Goal: Task Accomplishment & Management: Use online tool/utility

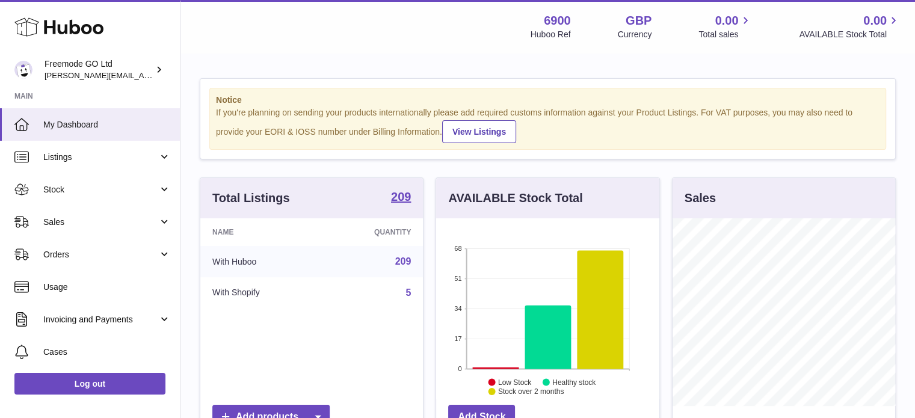
scroll to position [188, 226]
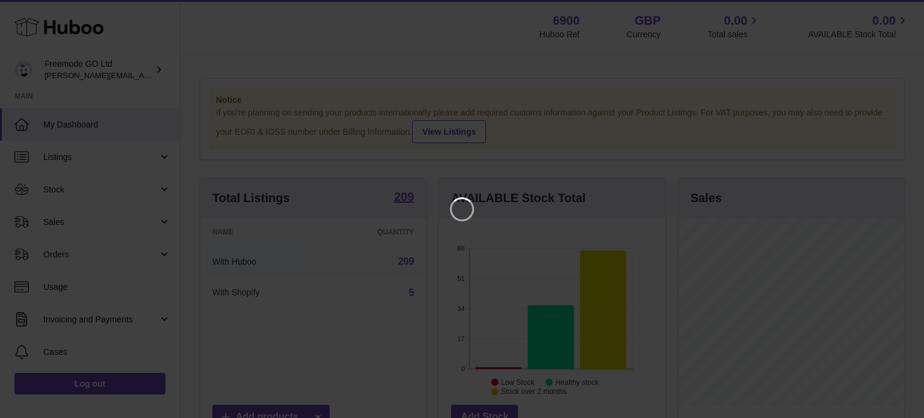
click at [111, 193] on iframe at bounding box center [462, 209] width 876 height 370
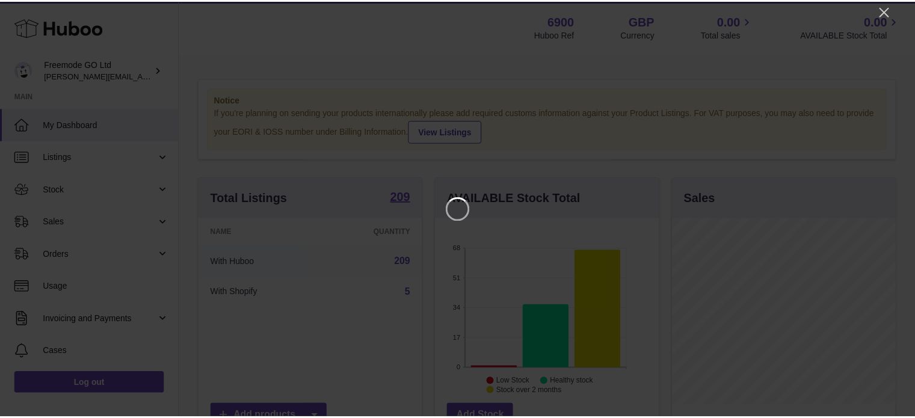
scroll to position [601455, 601420]
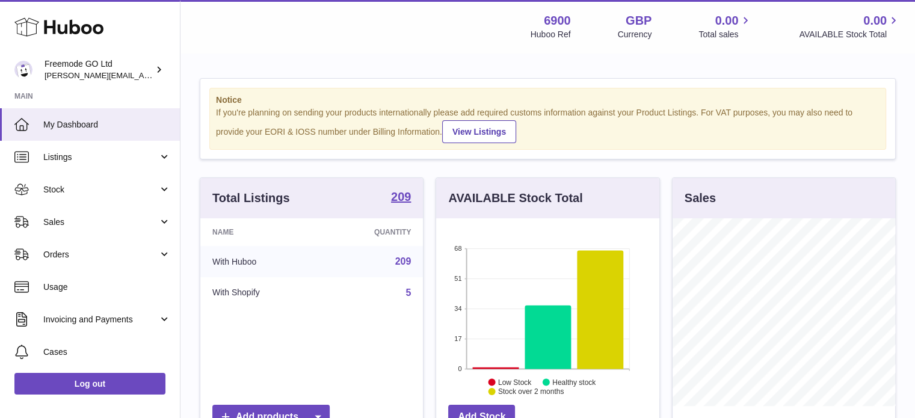
click at [111, 193] on span "Stock" at bounding box center [100, 189] width 115 height 11
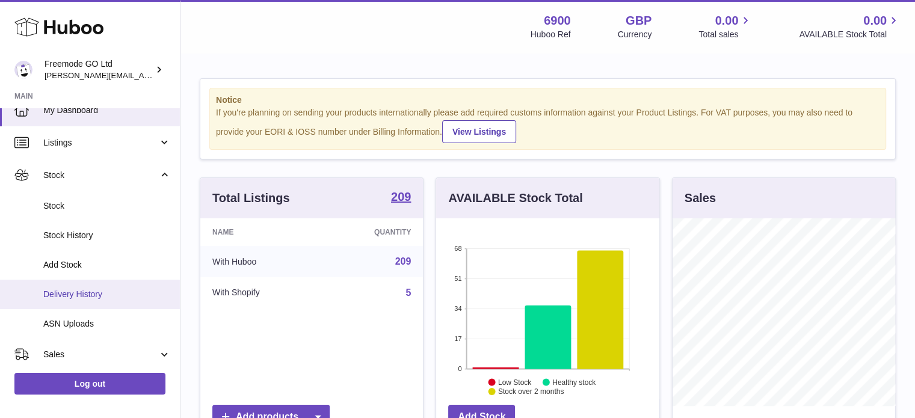
scroll to position [26, 0]
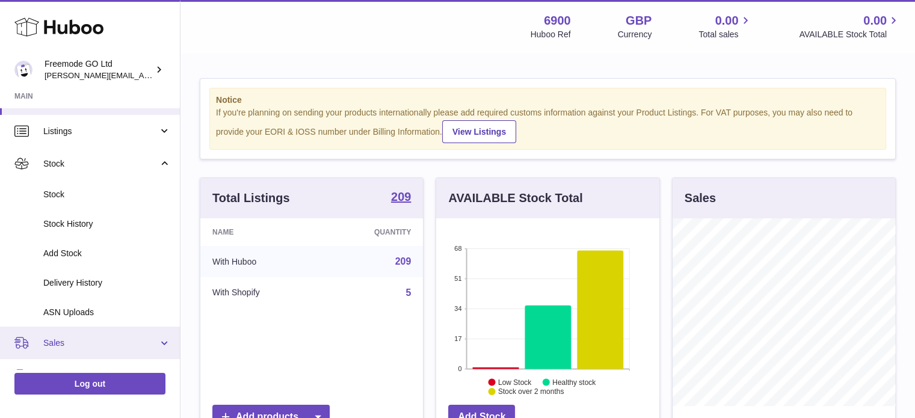
click at [54, 338] on span "Sales" at bounding box center [100, 343] width 115 height 11
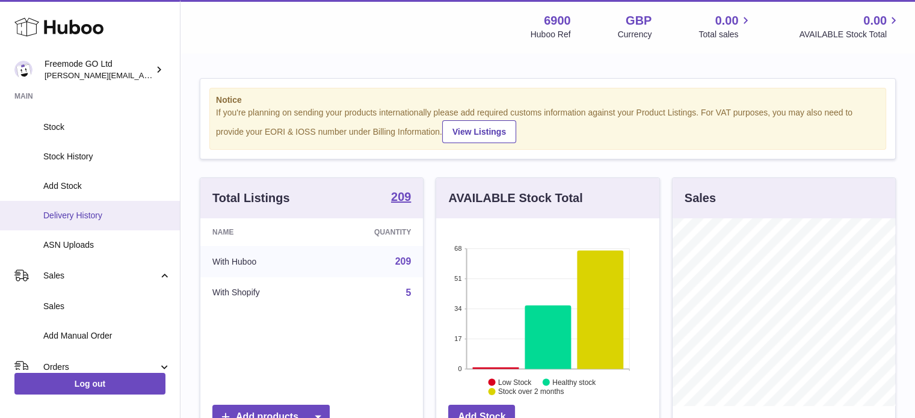
scroll to position [98, 0]
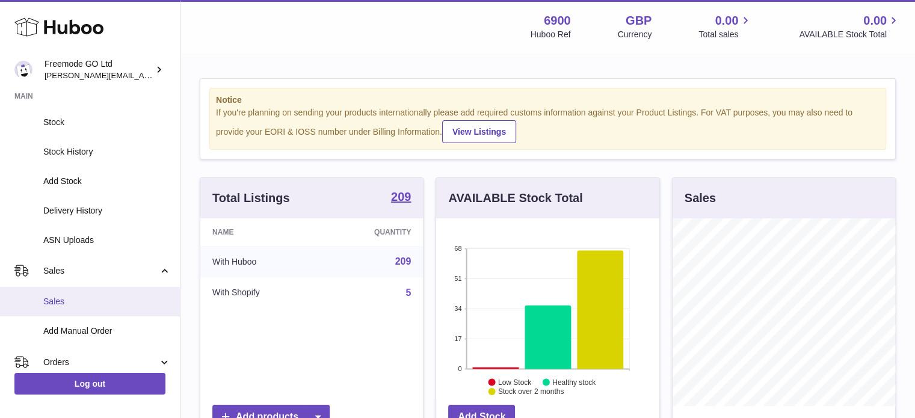
click at [86, 303] on span "Sales" at bounding box center [107, 301] width 128 height 11
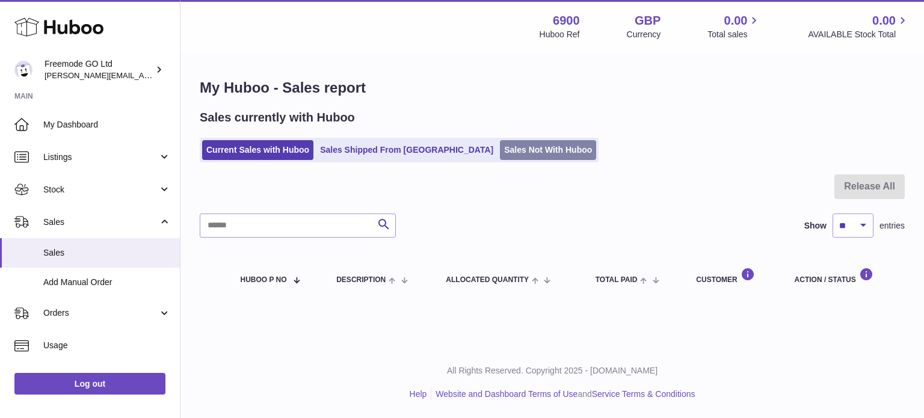
click at [510, 156] on link "Sales Not With Huboo" at bounding box center [548, 150] width 96 height 20
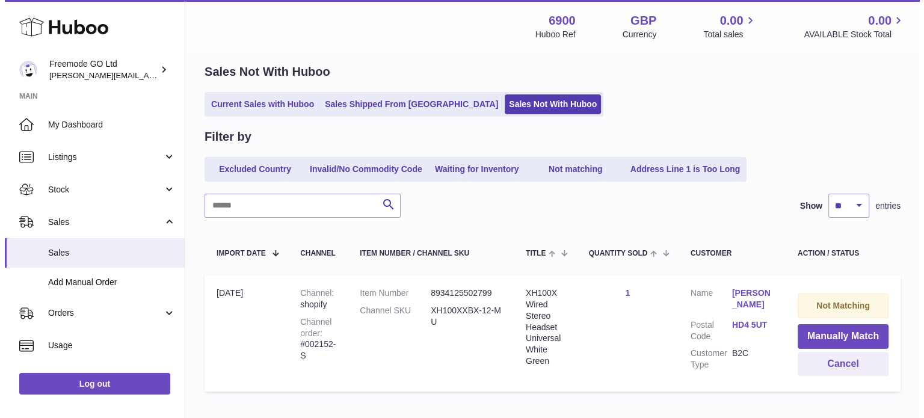
scroll to position [119, 0]
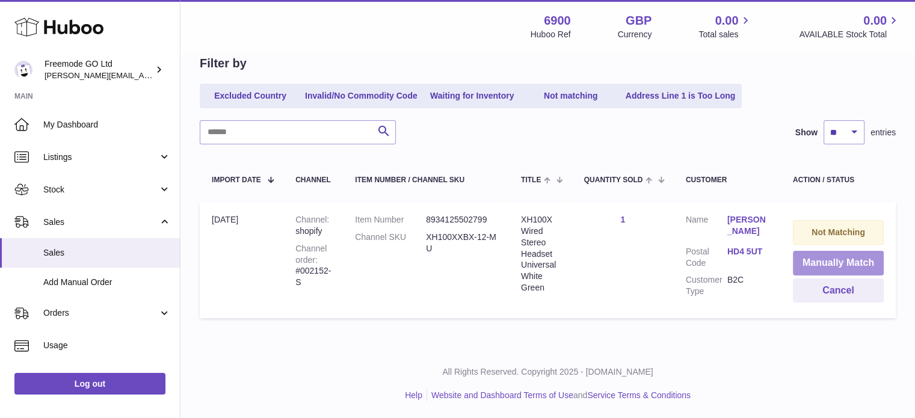
click at [842, 265] on button "Manually Match" at bounding box center [838, 263] width 91 height 25
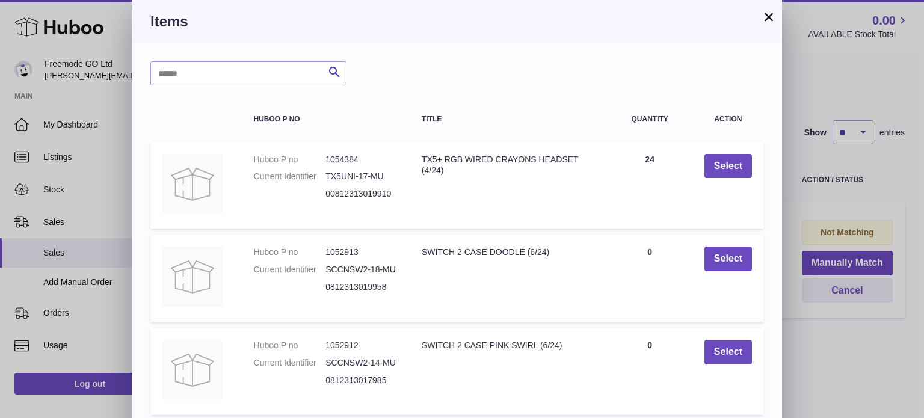
click at [768, 20] on button "×" at bounding box center [769, 17] width 14 height 14
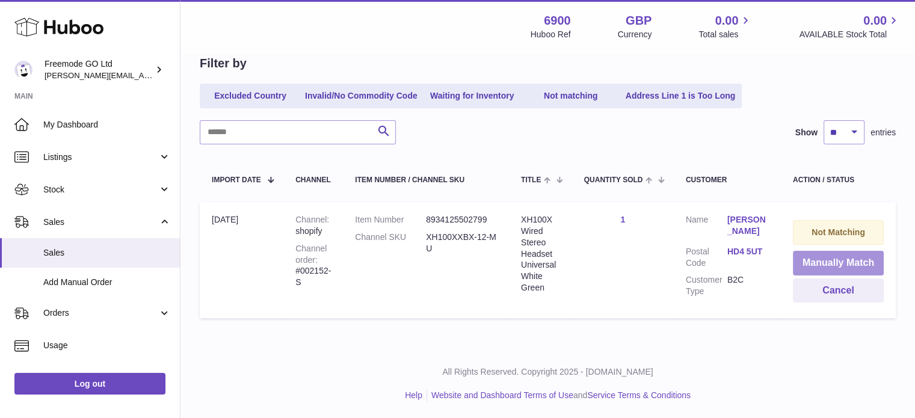
click at [824, 261] on button "Manually Match" at bounding box center [838, 263] width 91 height 25
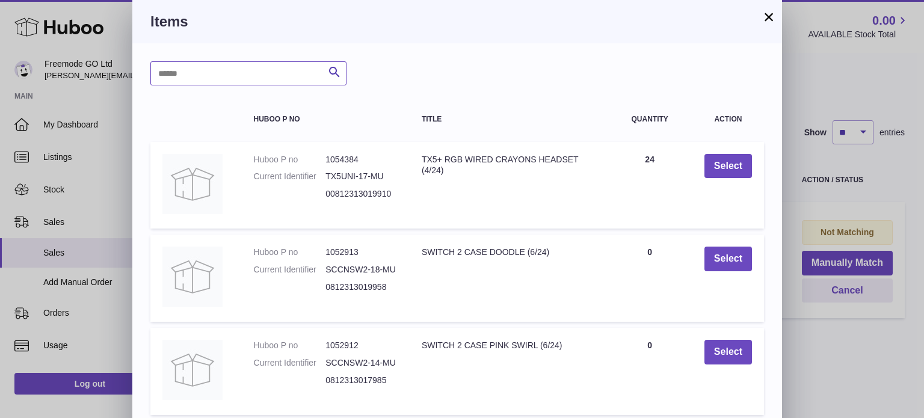
click at [250, 72] on input "text" at bounding box center [248, 73] width 196 height 24
type input "*****"
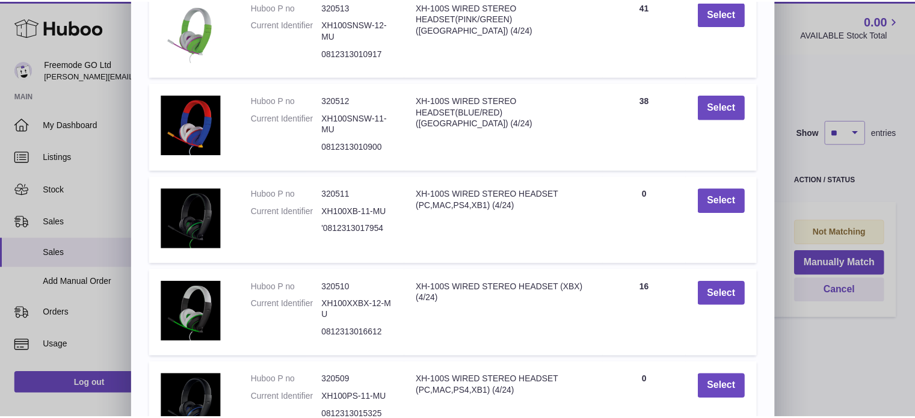
scroll to position [174, 0]
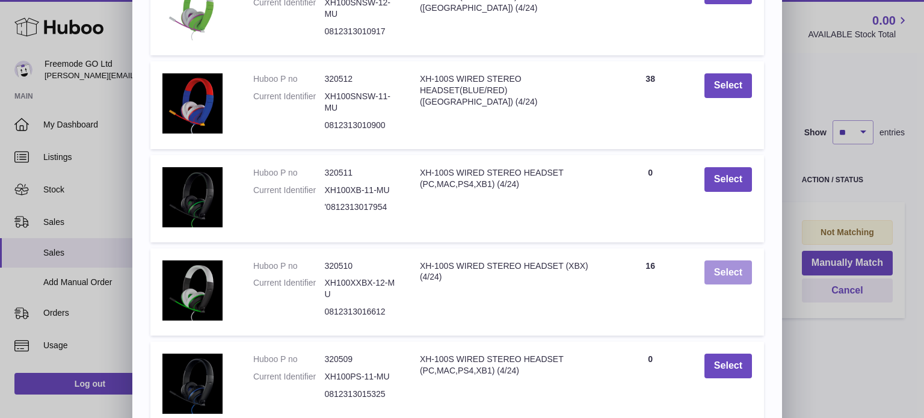
click at [717, 267] on button "Select" at bounding box center [729, 273] width 48 height 25
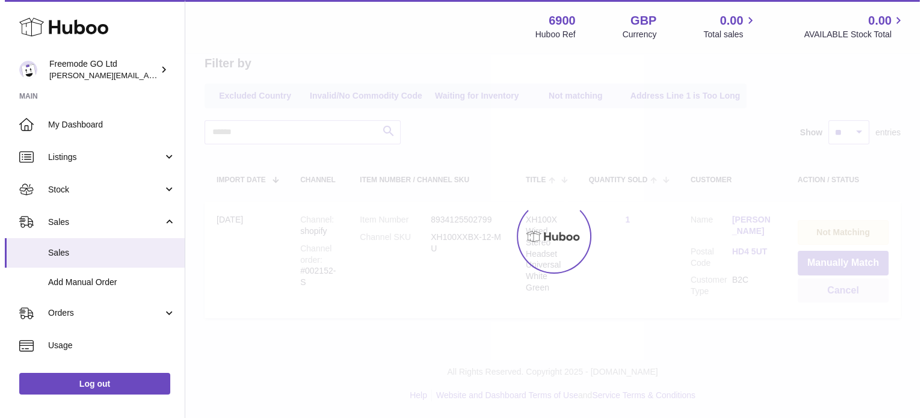
scroll to position [0, 0]
